Goal: Check status: Check status

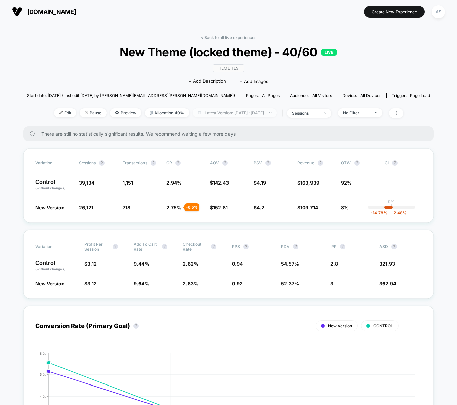
click at [252, 108] on span "Latest Version: Aug 11, 2025 - Aug 11, 2025" at bounding box center [234, 112] width 84 height 9
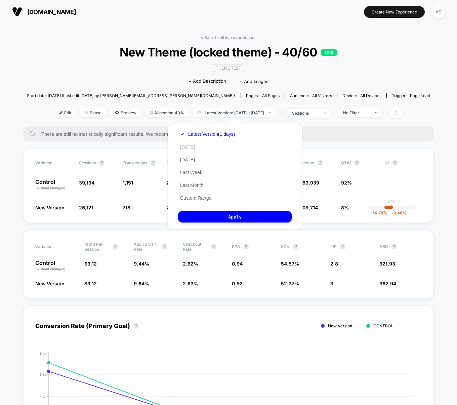
click at [190, 146] on button "[DATE]" at bounding box center [187, 147] width 19 height 6
click at [210, 217] on button "Apply" at bounding box center [235, 216] width 114 height 11
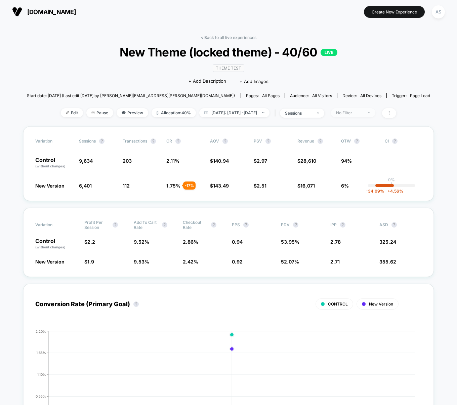
click at [375, 112] on span "No Filter" at bounding box center [353, 112] width 44 height 9
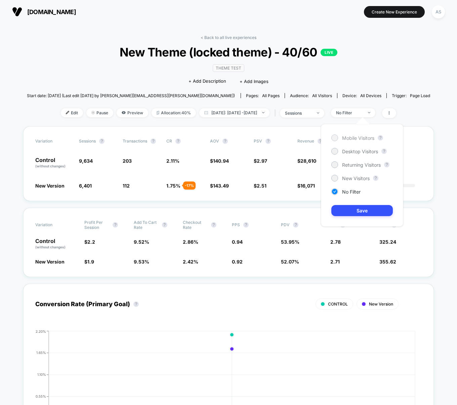
click at [356, 136] on span "Mobile Visitors" at bounding box center [358, 138] width 32 height 6
click at [360, 216] on button "Save" at bounding box center [361, 210] width 61 height 11
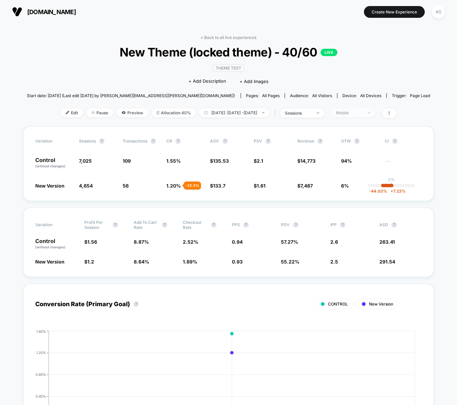
click at [373, 108] on span "Mobile" at bounding box center [353, 112] width 44 height 9
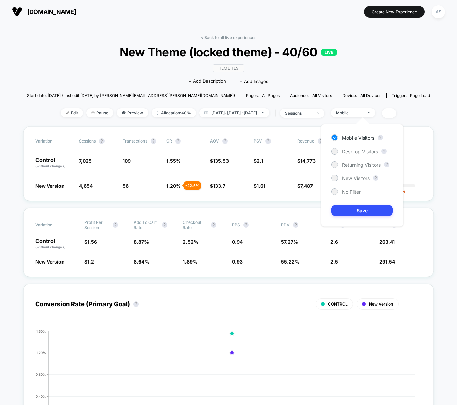
click at [356, 156] on div "Mobile Visitors ? Desktop Visitors ? Returning Visitors ? New Visitors ? No Fil…" at bounding box center [362, 175] width 82 height 102
click at [358, 153] on span "Desktop Visitors" at bounding box center [360, 151] width 36 height 6
click at [352, 204] on div "Mobile Visitors ? Desktop Visitors ? Returning Visitors ? New Visitors ? No Fil…" at bounding box center [362, 175] width 82 height 102
click at [351, 204] on div "Mobile Visitors ? Desktop Visitors ? Returning Visitors ? New Visitors ? No Fil…" at bounding box center [362, 175] width 82 height 102
click at [350, 209] on button "Save" at bounding box center [361, 210] width 61 height 11
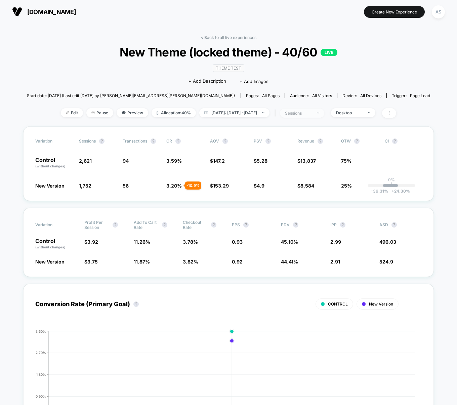
click at [307, 109] on span "sessions" at bounding box center [302, 112] width 44 height 9
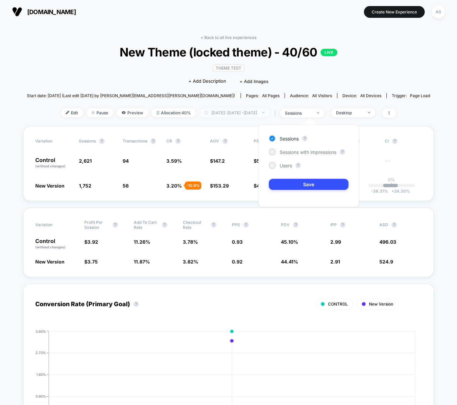
click at [269, 116] on span "Today: Aug 11, 2025 - Aug 11, 2025" at bounding box center [234, 112] width 70 height 9
select select "*"
select select "****"
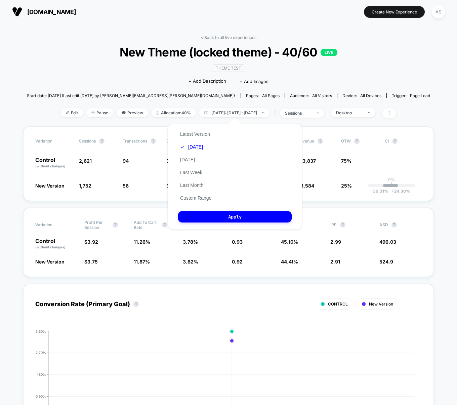
click at [194, 194] on div "Latest Version Today Yesterday Last Week Last Month Custom Range" at bounding box center [195, 166] width 35 height 77
click at [193, 194] on div "Latest Version Today Yesterday Last Week Last Month Custom Range" at bounding box center [195, 166] width 35 height 77
click at [194, 201] on button "Custom Range" at bounding box center [195, 198] width 35 height 6
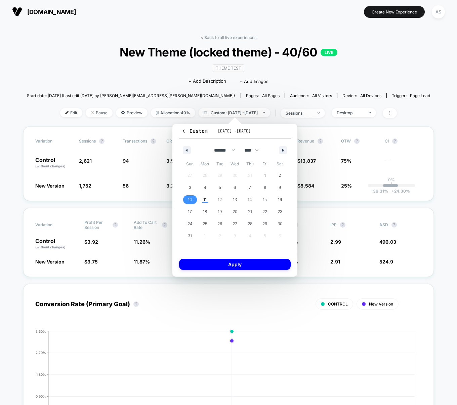
click at [192, 199] on span "10" at bounding box center [189, 199] width 15 height 9
click at [236, 267] on button "Apply" at bounding box center [235, 264] width 112 height 11
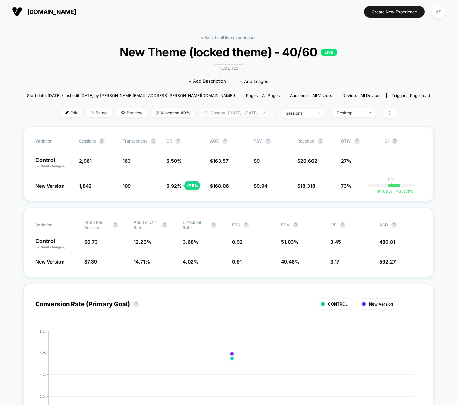
click at [218, 116] on span "Custom: Aug 10, 2025 - Aug 10, 2025" at bounding box center [235, 112] width 72 height 9
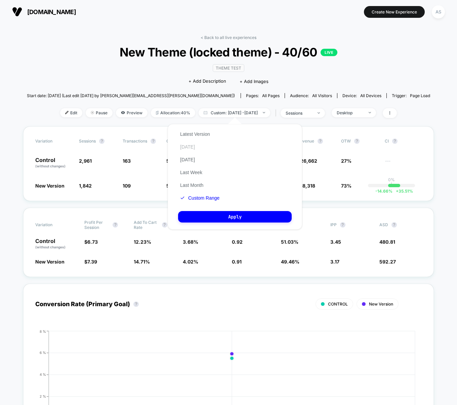
click at [183, 144] on button "[DATE]" at bounding box center [187, 147] width 19 height 6
click at [203, 137] on div "Latest Version Today Yesterday Last Week Last Month Custom Range" at bounding box center [195, 166] width 35 height 77
click at [204, 132] on button "Latest Version" at bounding box center [195, 134] width 34 height 6
click at [241, 221] on button "Apply" at bounding box center [235, 216] width 114 height 11
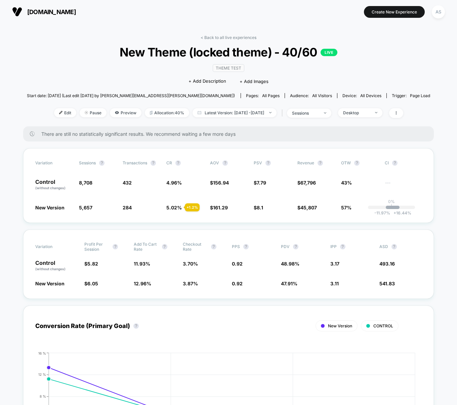
click at [181, 299] on div "Conversion Rate (Primary Goal) ? New Version CONTROL Hide 2025-08-08 2025-08-09…" at bounding box center [228, 381] width 410 height 165
click at [354, 106] on div "< Back to all live experiences New Theme (locked theme) - 40/60 LIVE Theme Test…" at bounding box center [228, 80] width 403 height 91
click at [272, 112] on span "Latest Version: [DATE] - [DATE]" at bounding box center [234, 112] width 84 height 9
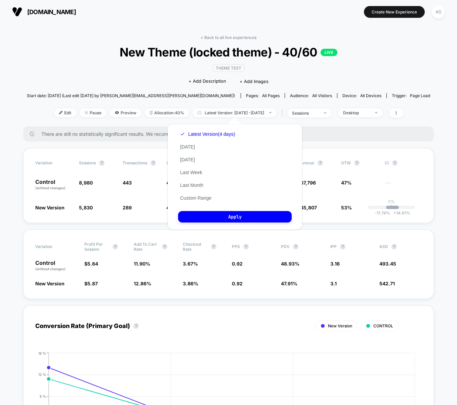
click at [177, 147] on div "Latest Version (4 days) [DATE] [DATE] Last Week Last Month Custom Range Apply" at bounding box center [235, 176] width 134 height 105
click at [189, 144] on button "[DATE]" at bounding box center [187, 147] width 19 height 6
click at [216, 215] on button "Apply" at bounding box center [235, 216] width 114 height 11
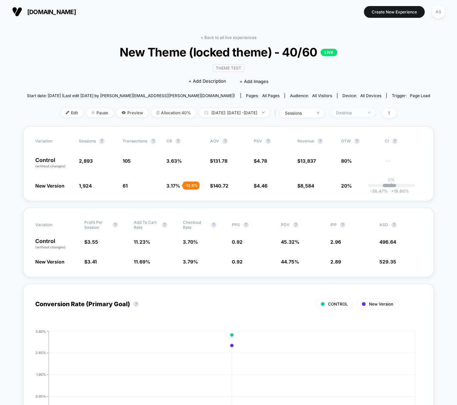
click at [355, 114] on div "Desktop" at bounding box center [349, 112] width 27 height 5
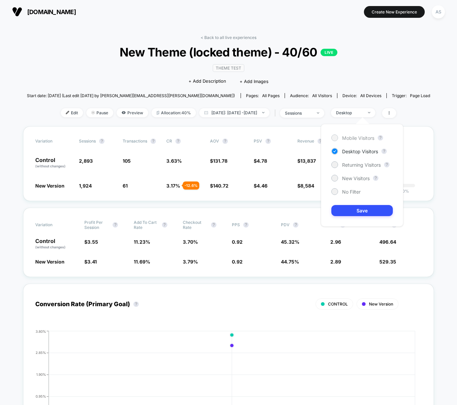
click at [358, 139] on span "Mobile Visitors" at bounding box center [358, 138] width 32 height 6
click at [365, 210] on button "Save" at bounding box center [361, 210] width 61 height 11
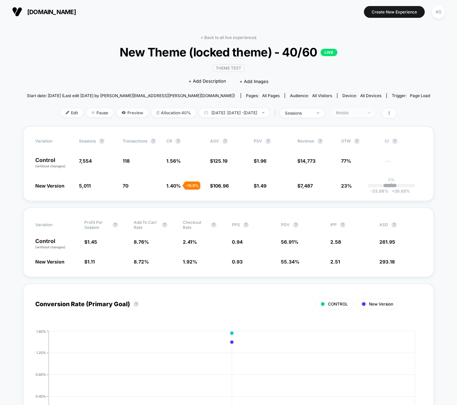
click at [365, 117] on span "Mobile" at bounding box center [353, 112] width 44 height 9
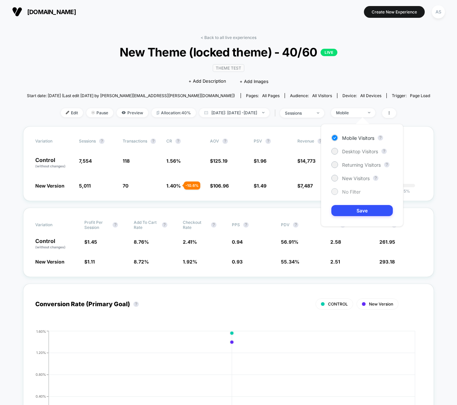
click at [356, 188] on div "No Filter" at bounding box center [345, 191] width 29 height 7
click at [357, 206] on button "Save" at bounding box center [361, 210] width 61 height 11
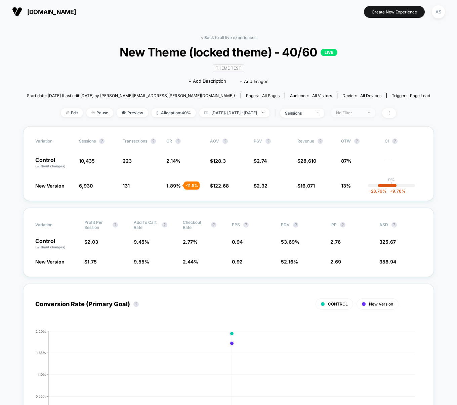
click at [355, 116] on span "No Filter" at bounding box center [353, 112] width 44 height 9
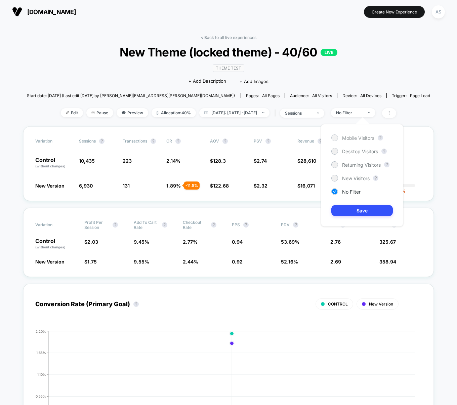
click at [348, 139] on span "Mobile Visitors" at bounding box center [358, 138] width 32 height 6
click at [365, 202] on div "Mobile Visitors ? Desktop Visitors ? Returning Visitors ? New Visitors ? No Fil…" at bounding box center [362, 175] width 82 height 102
click at [364, 209] on button "Save" at bounding box center [361, 210] width 61 height 11
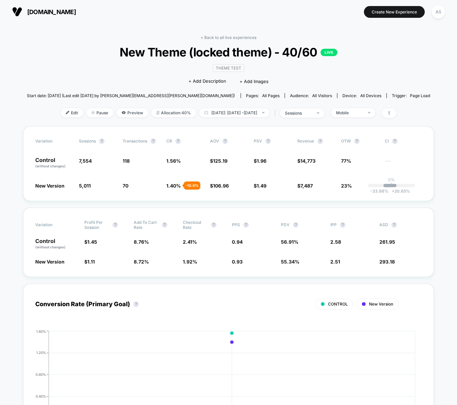
click at [356, 120] on div "< Back to all live experiences New Theme (locked theme) - 40/60 LIVE Theme Test…" at bounding box center [228, 80] width 403 height 91
click at [362, 110] on span "Mobile" at bounding box center [353, 112] width 44 height 9
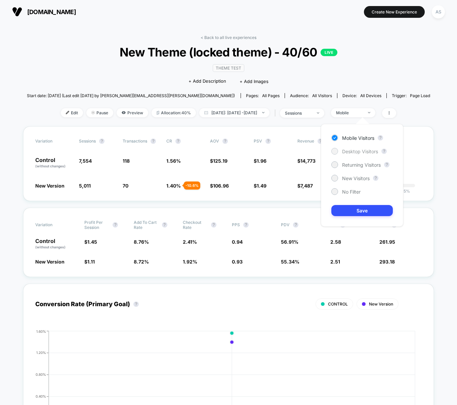
click at [354, 151] on span "Desktop Visitors" at bounding box center [360, 151] width 36 height 6
click at [368, 209] on button "Save" at bounding box center [361, 210] width 61 height 11
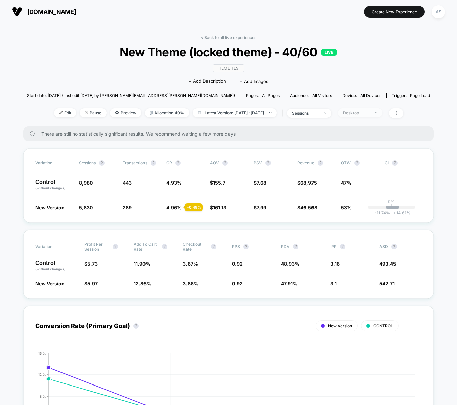
click at [362, 112] on div "Desktop" at bounding box center [356, 112] width 27 height 5
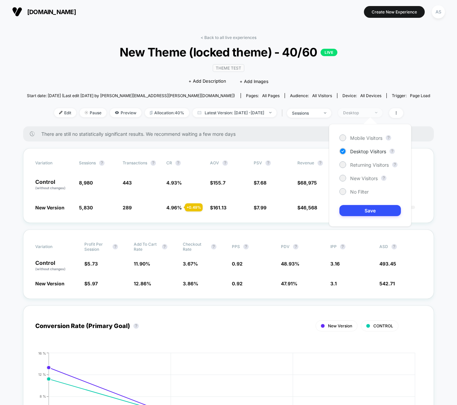
click at [362, 112] on div "Desktop" at bounding box center [356, 112] width 27 height 5
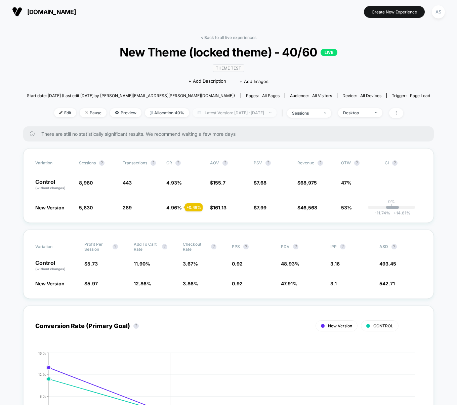
click at [230, 112] on span "Latest Version: Aug 11, 2025 - Aug 11, 2025" at bounding box center [234, 112] width 84 height 9
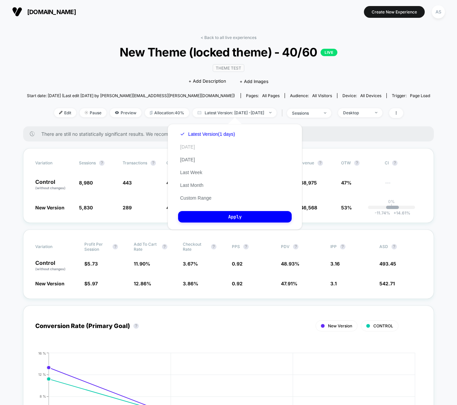
click at [184, 147] on button "[DATE]" at bounding box center [187, 147] width 19 height 6
click at [219, 214] on button "Apply" at bounding box center [235, 216] width 114 height 11
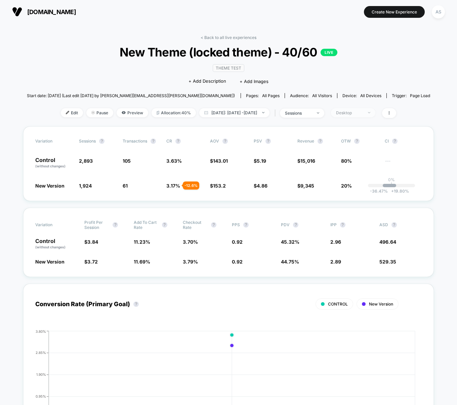
click at [343, 113] on span "Desktop" at bounding box center [353, 112] width 44 height 9
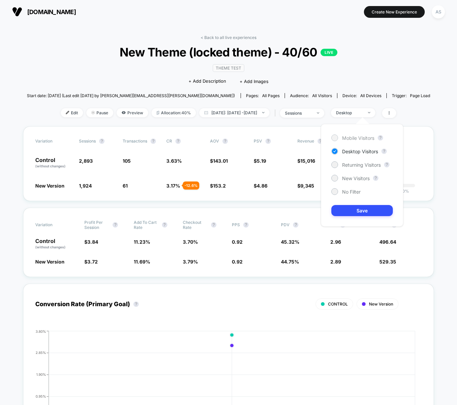
click at [354, 137] on span "Mobile Visitors" at bounding box center [358, 138] width 32 height 6
click at [348, 207] on button "Save" at bounding box center [361, 210] width 61 height 11
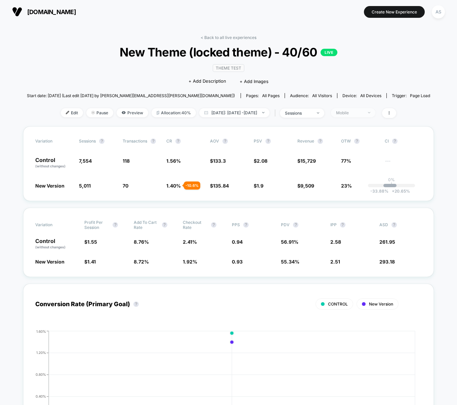
click at [363, 115] on div "Mobile" at bounding box center [349, 112] width 27 height 5
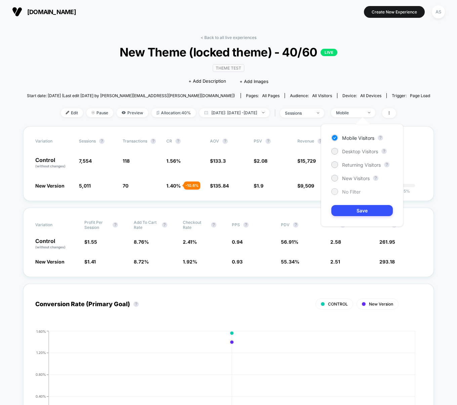
click at [352, 188] on div "No Filter" at bounding box center [345, 191] width 29 height 7
click at [352, 209] on button "Save" at bounding box center [361, 210] width 61 height 11
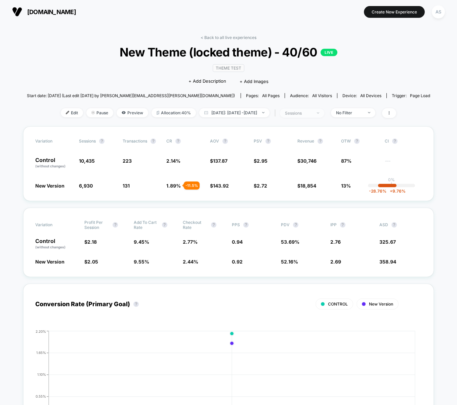
click at [294, 114] on span "sessions" at bounding box center [302, 112] width 44 height 9
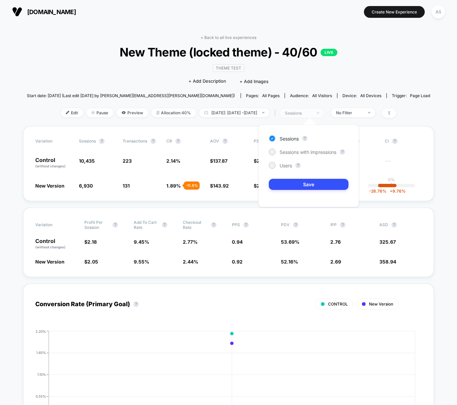
click at [294, 114] on span "sessions" at bounding box center [302, 112] width 44 height 9
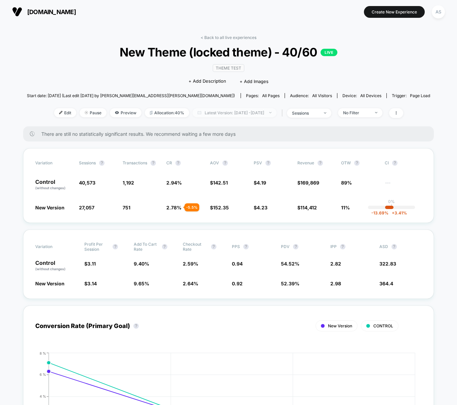
click at [245, 112] on span "Latest Version: Aug 11, 2025 - Aug 11, 2025" at bounding box center [234, 112] width 84 height 9
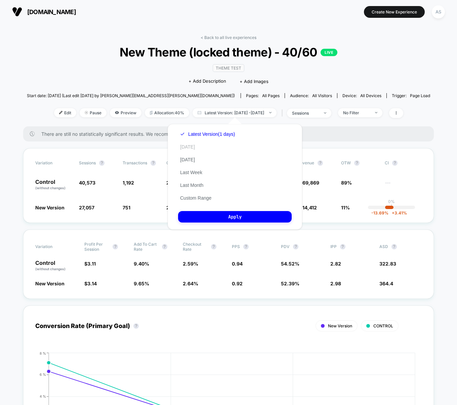
click at [189, 147] on button "[DATE]" at bounding box center [187, 147] width 19 height 6
click at [222, 211] on button "Apply" at bounding box center [235, 216] width 114 height 11
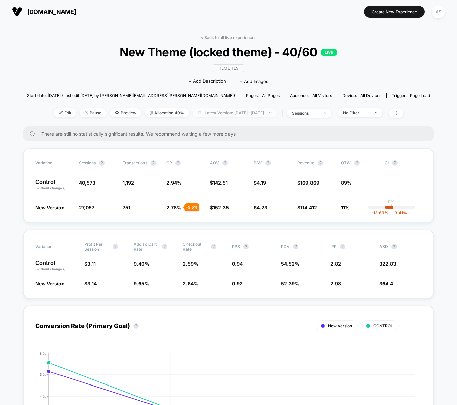
click at [251, 115] on span "Latest Version: [DATE] - [DATE]" at bounding box center [234, 112] width 84 height 9
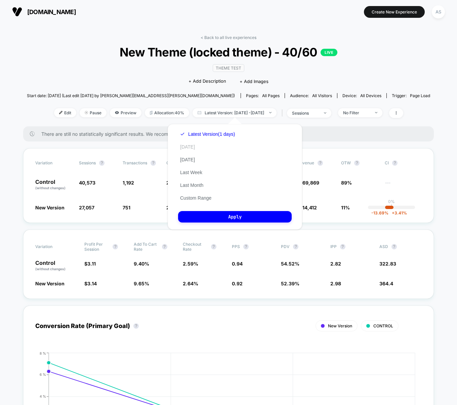
click at [189, 145] on button "[DATE]" at bounding box center [187, 147] width 19 height 6
click at [223, 206] on div "Latest Version (1 days) [DATE] [DATE] Last Week Last Month Custom Range Apply" at bounding box center [235, 176] width 134 height 105
click at [223, 207] on div "Latest Version (1 days) [DATE] [DATE] Last Week Last Month Custom Range Apply" at bounding box center [235, 176] width 134 height 105
click at [229, 217] on button "Apply" at bounding box center [235, 216] width 114 height 11
